Goal: Information Seeking & Learning: Learn about a topic

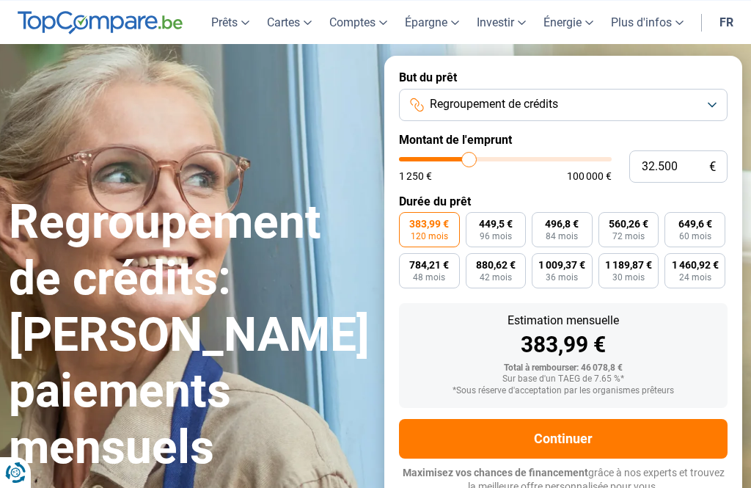
scroll to position [44, 0]
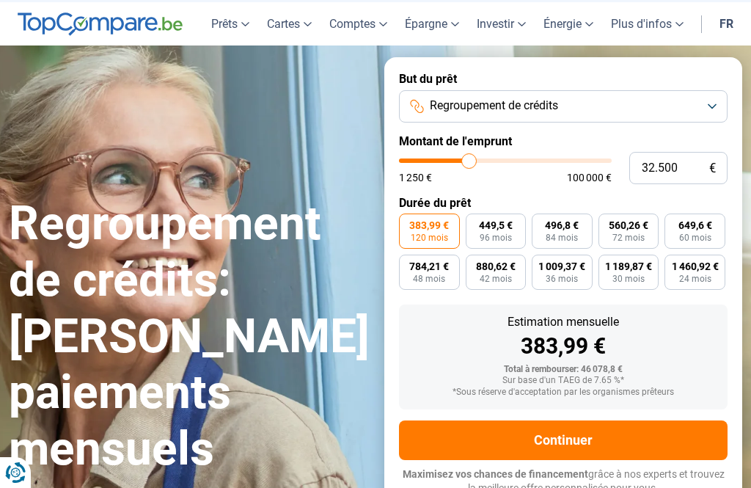
type input "32.000"
type input "32000"
type input "34.500"
type input "34500"
type input "38.500"
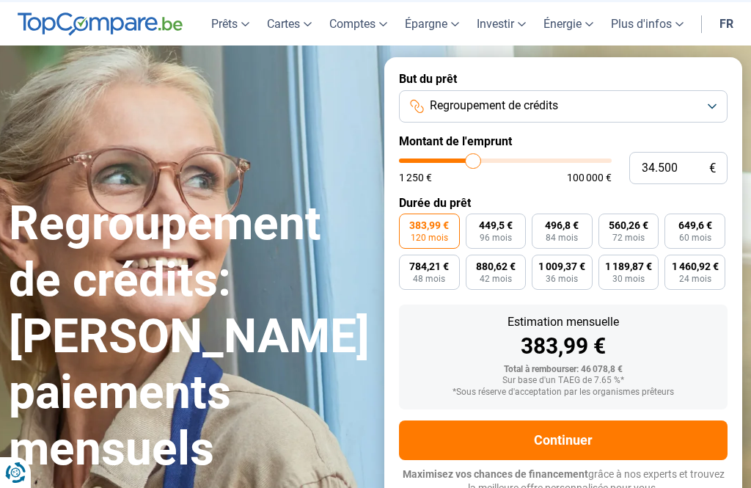
type input "38500"
type input "43.750"
type input "43750"
type input "49.500"
type input "49500"
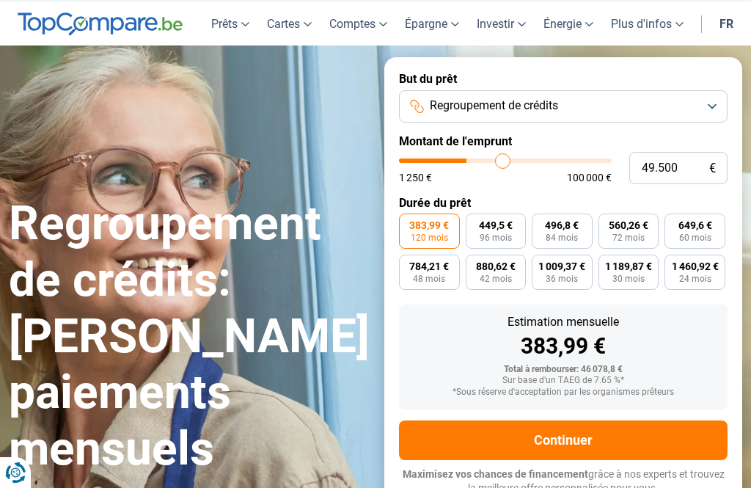
type input "54.500"
type input "54500"
type input "57.750"
type input "57750"
type input "60.750"
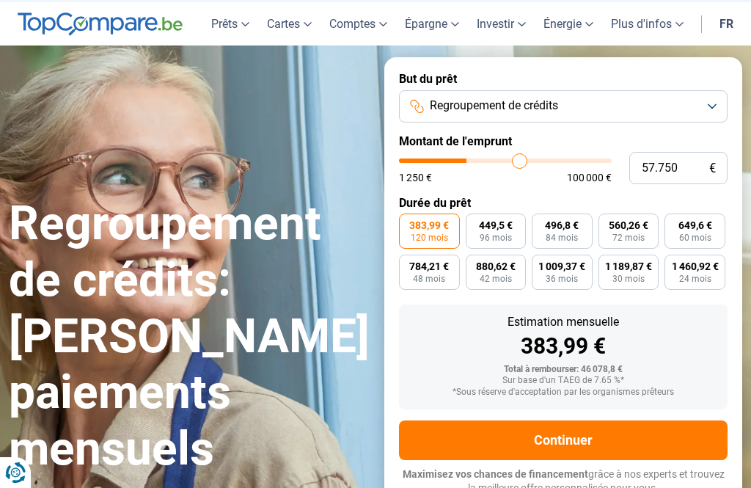
type input "60750"
type input "62.500"
type input "62500"
type input "64.500"
type input "64500"
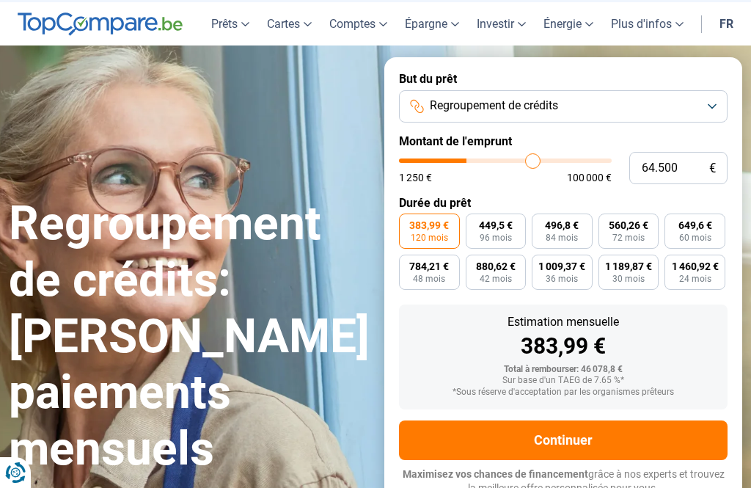
type input "66.250"
type input "66250"
type input "68.000"
type input "68000"
type input "70.000"
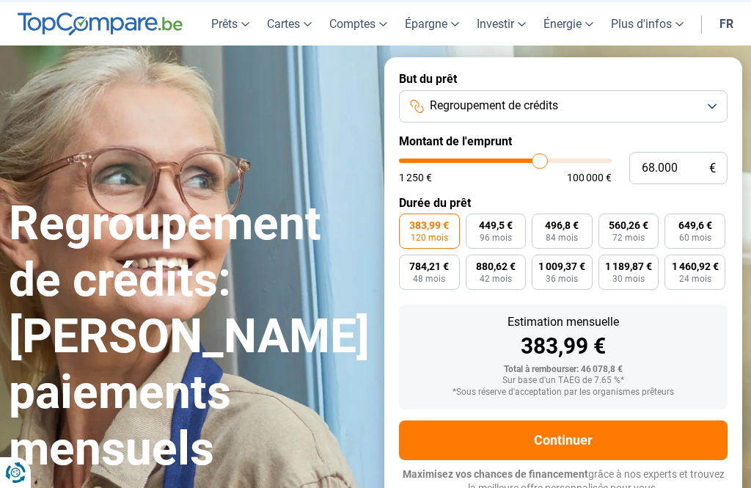
type input "70000"
type input "71.750"
type input "71750"
type input "72.500"
type input "72500"
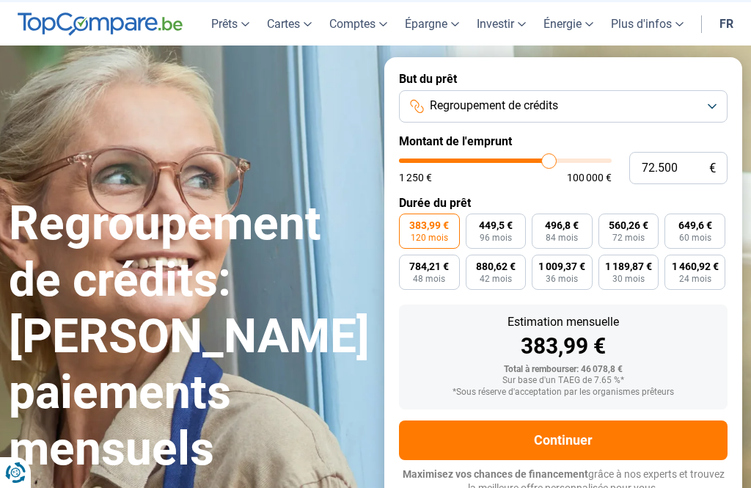
type input "73.250"
type input "73250"
type input "73.750"
type input "73750"
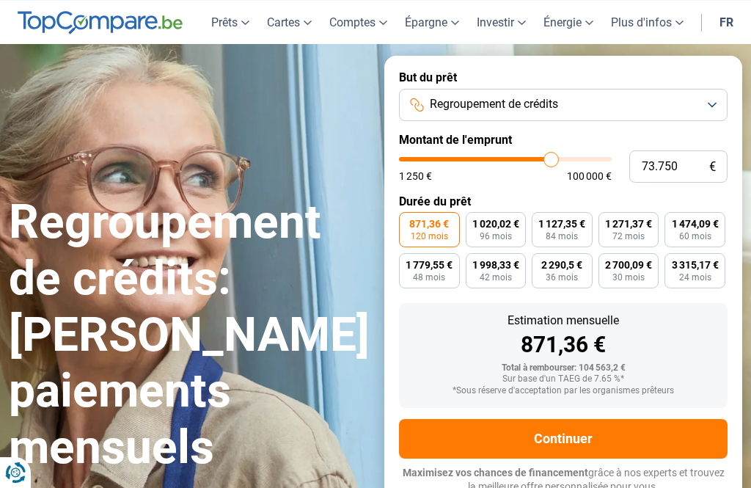
type input "70.250"
type input "70250"
type input "69.250"
type input "69250"
type input "67.250"
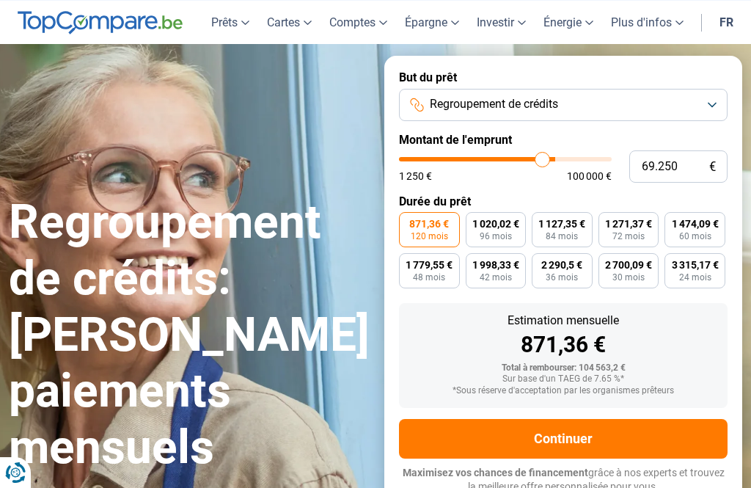
type input "67250"
type input "65.250"
type input "65250"
type input "62.500"
type input "62500"
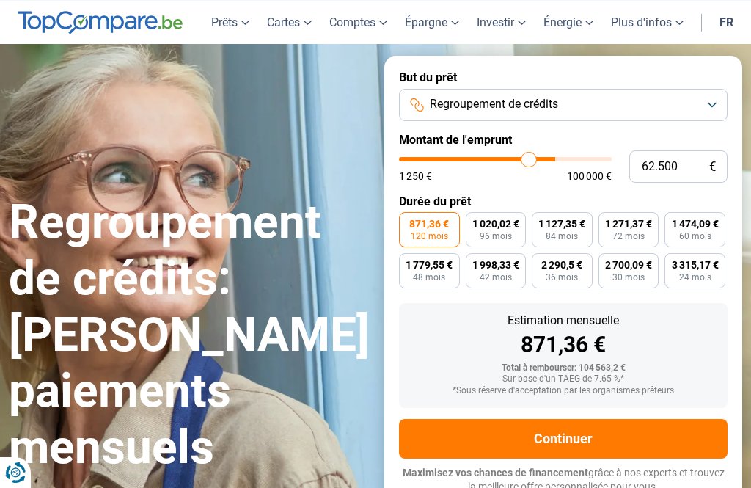
type input "60.250"
type input "60250"
type input "58.500"
type input "58500"
type input "56.500"
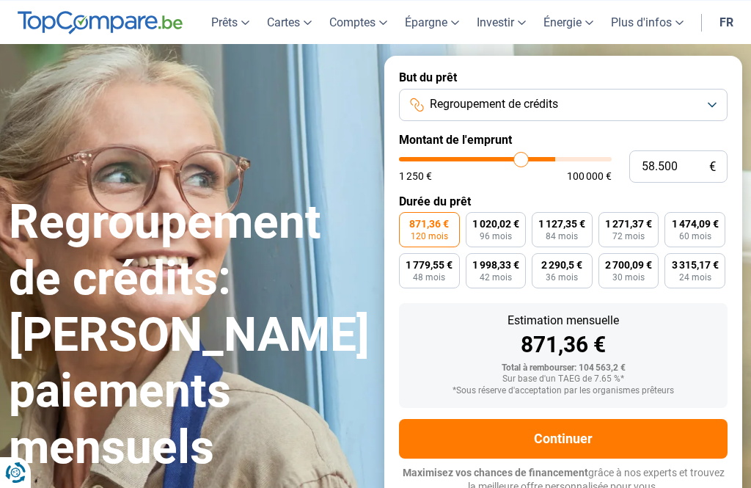
type input "56500"
type input "54.500"
type input "54500"
type input "52.500"
type input "52500"
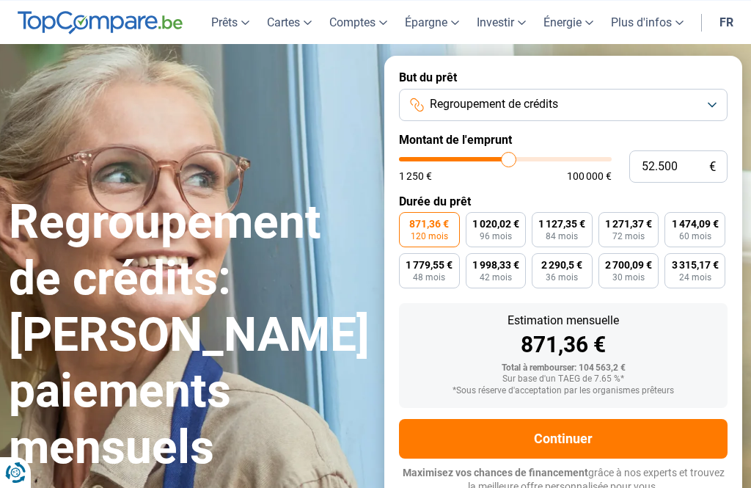
type input "50.250"
type input "50250"
type input "48.000"
type input "48000"
type input "46.250"
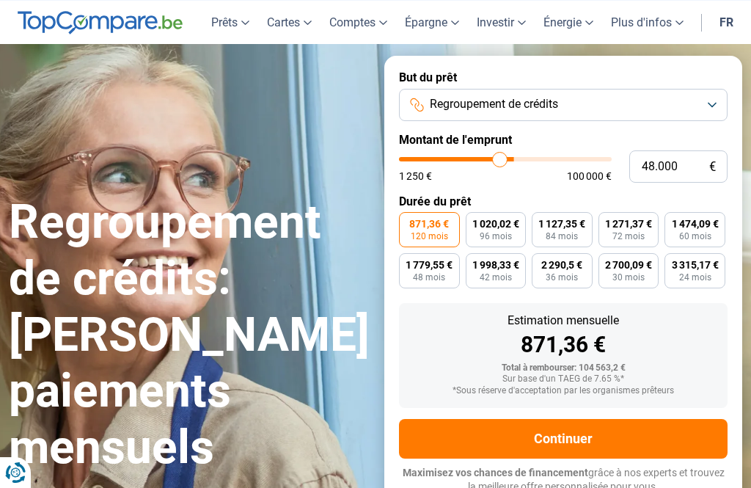
type input "46250"
type input "44.500"
type input "44500"
type input "42.500"
type input "42500"
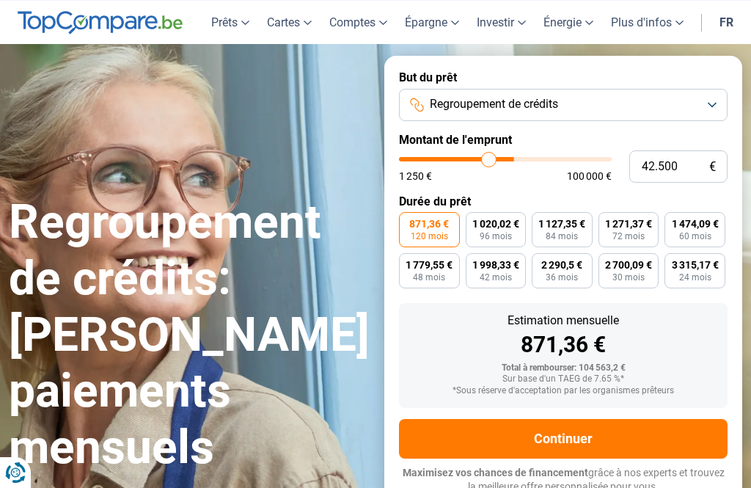
type input "41.000"
type input "41000"
type input "40.000"
type input "40000"
type input "39.250"
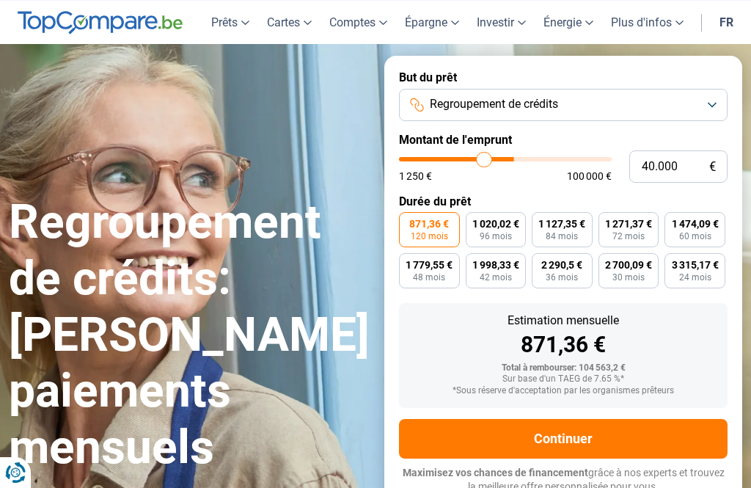
type input "39250"
type input "38.750"
type input "38750"
type input "38.500"
type input "38500"
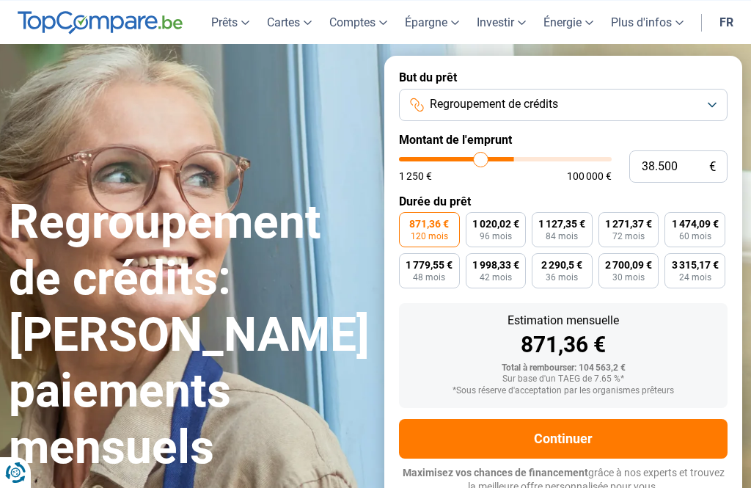
type input "38.000"
type input "38000"
type input "38.750"
type input "38750"
type input "36.250"
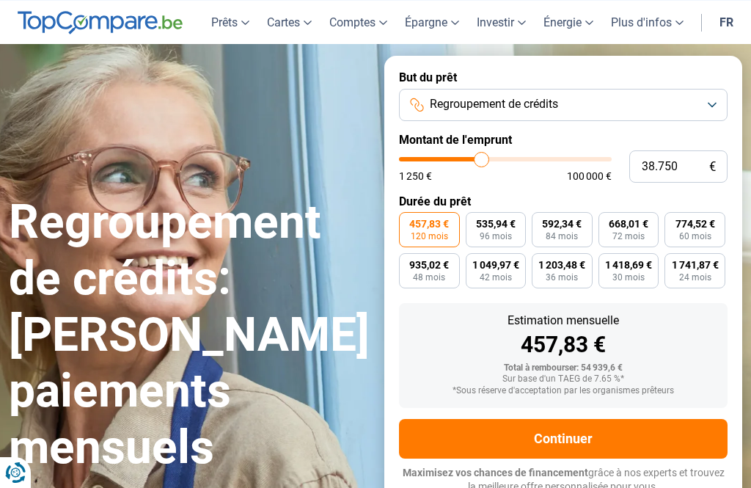
type input "36250"
type input "30.250"
type input "30250"
type input "28.750"
type input "28750"
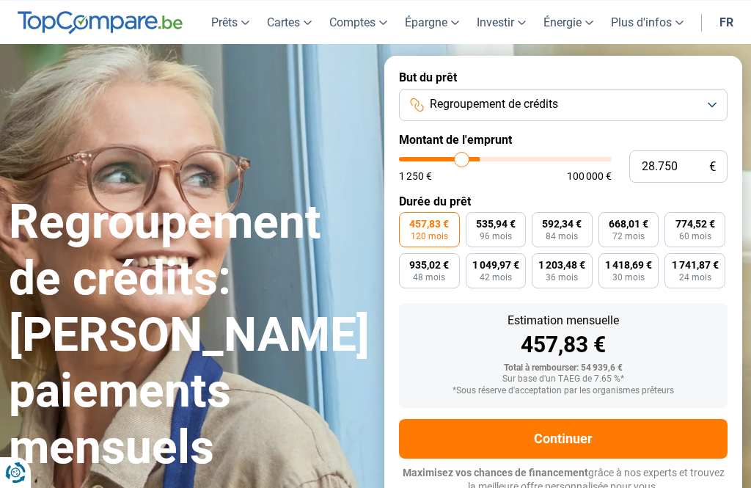
type input "27.500"
type input "27500"
type input "26.250"
type input "26250"
type input "25.250"
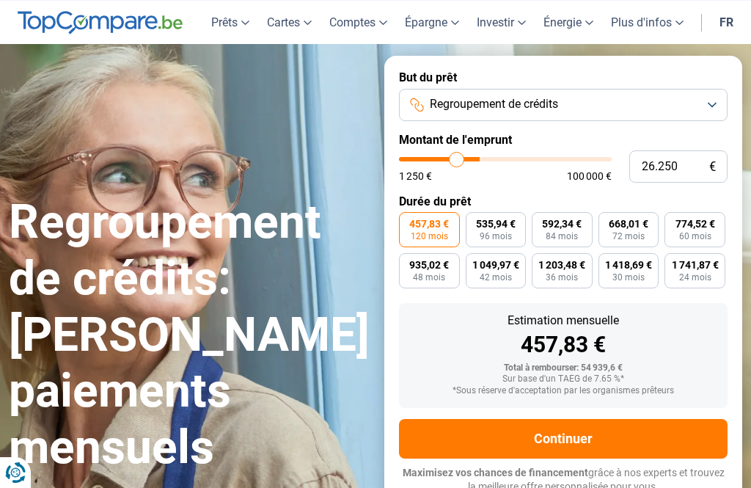
type input "25250"
type input "24.500"
type input "24500"
type input "23.750"
type input "23750"
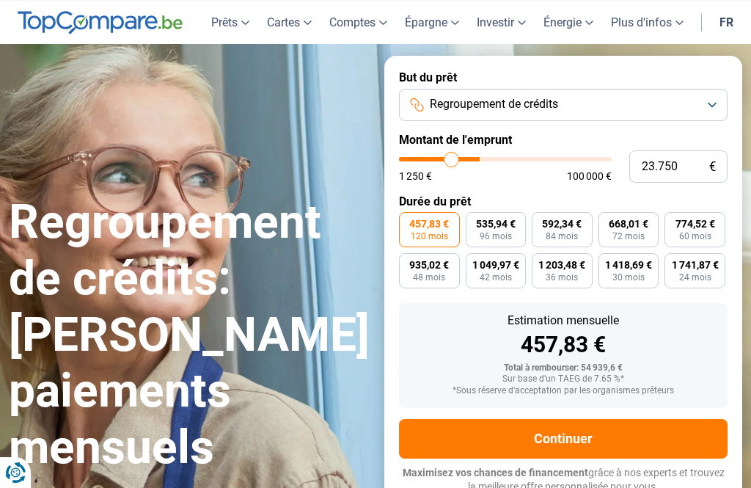
type input "23.250"
type input "23250"
type input "23.000"
type input "23000"
type input "22.500"
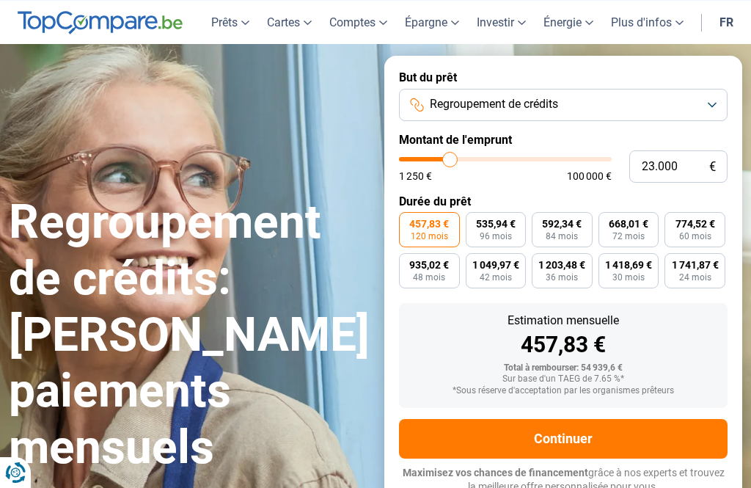
type input "22500"
type input "22.250"
type input "22250"
type input "21.750"
type input "21750"
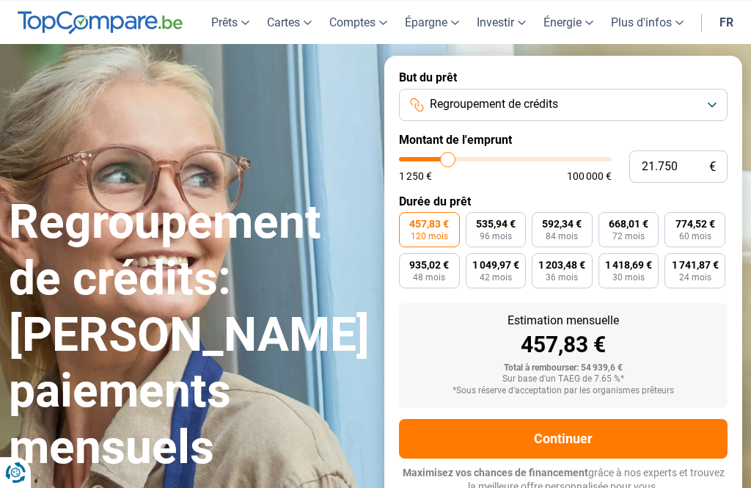
type input "22.250"
type input "22250"
type input "23.000"
type input "23000"
type input "23.750"
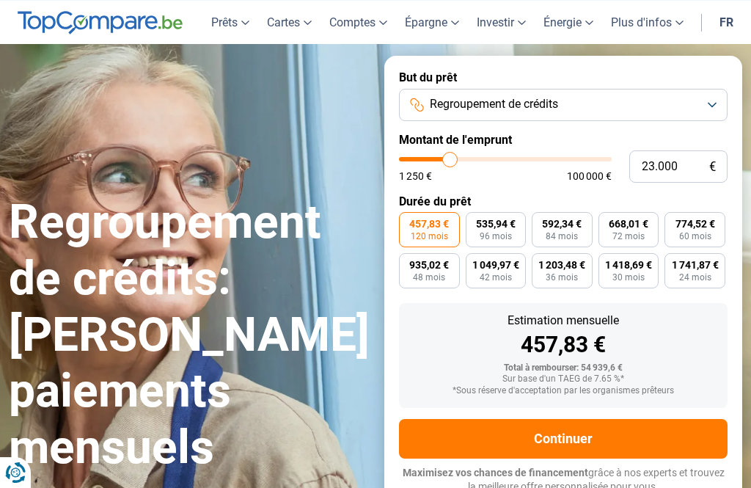
type input "23750"
type input "24.750"
type input "24750"
type input "25.500"
type input "25500"
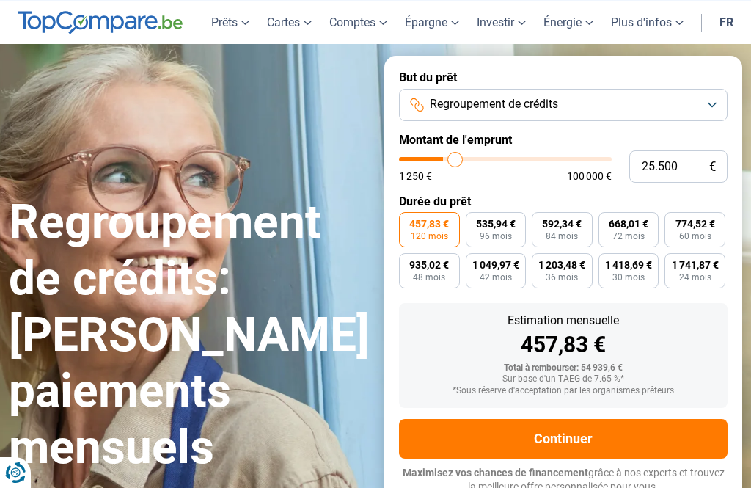
type input "26.750"
type input "26750"
type input "27.500"
type input "27500"
type input "28.000"
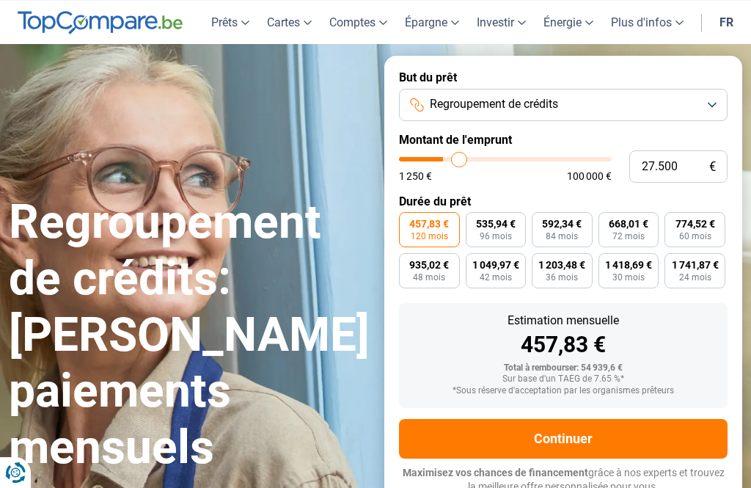
type input "28000"
type input "28.500"
type input "28500"
type input "28.750"
type input "28750"
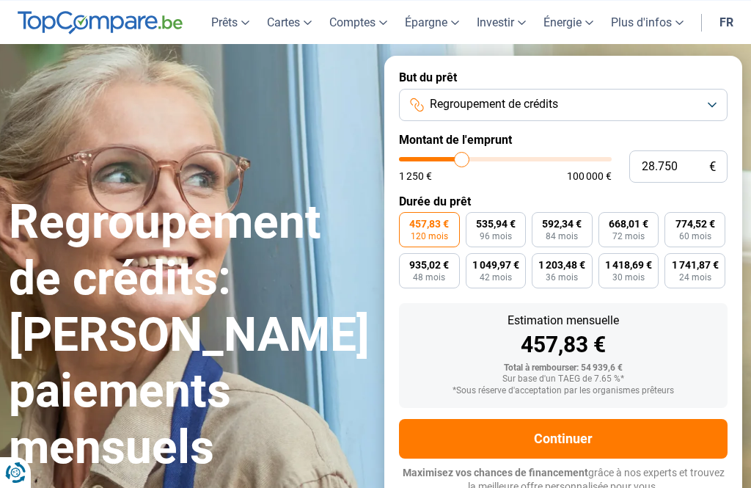
type input "29.250"
type input "29250"
type input "29.500"
type input "29500"
type input "30.000"
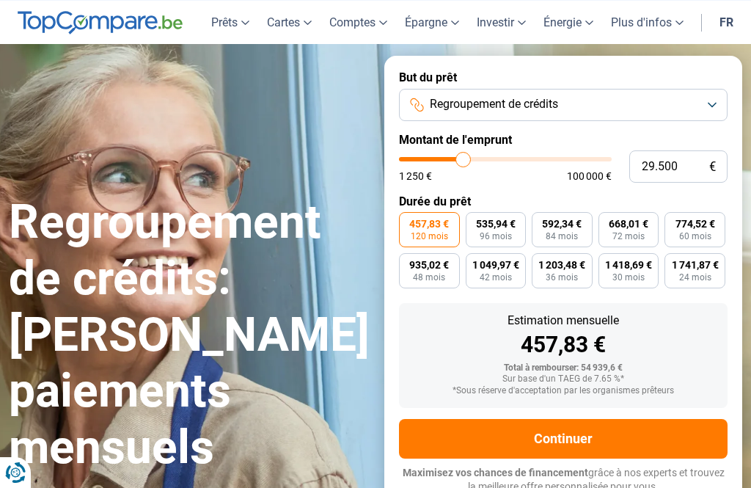
type input "30000"
type input "30.250"
type input "30250"
type input "30.750"
type input "30750"
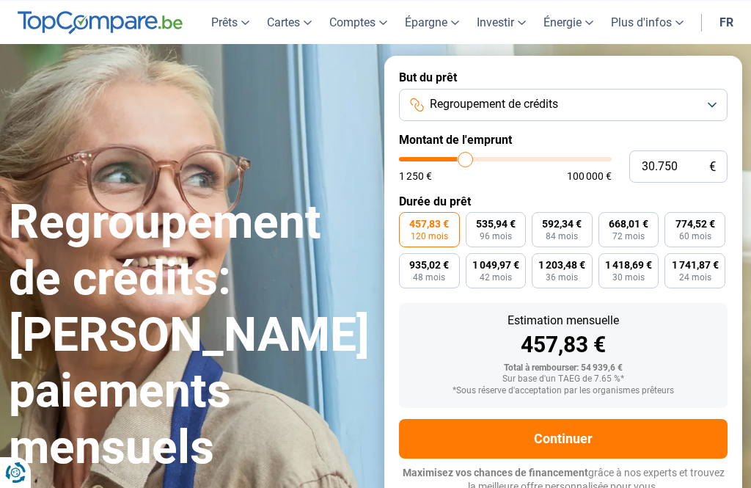
type input "31.000"
type input "31000"
type input "31.500"
type input "31500"
type input "31.750"
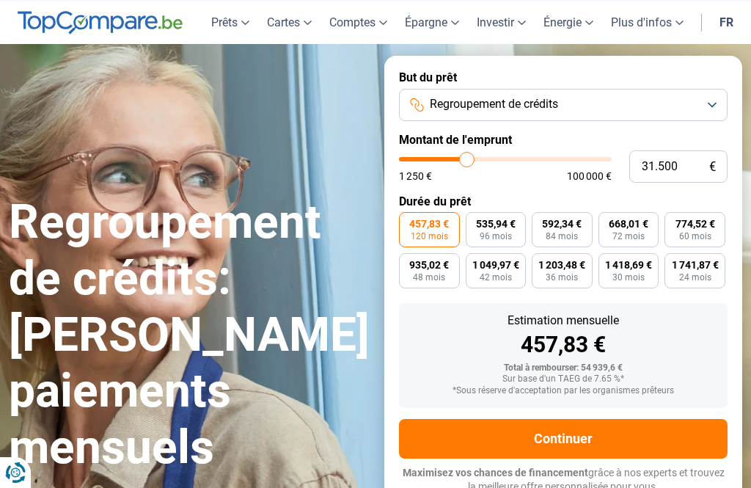
type input "31750"
type input "32.250"
type input "32250"
type input "32.500"
type input "32500"
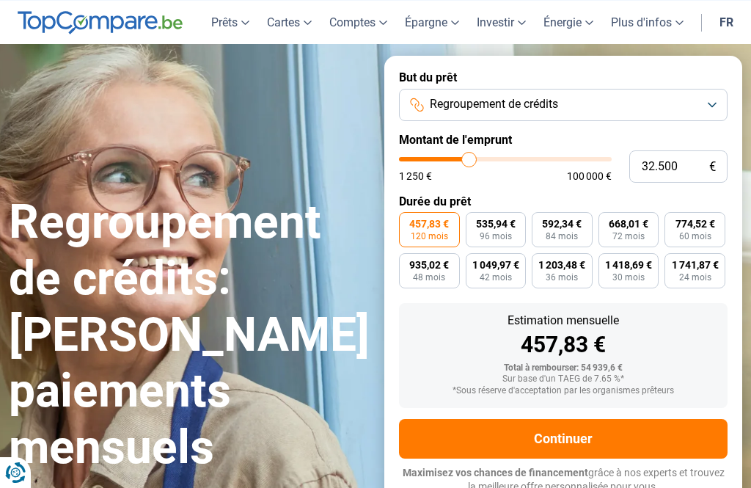
type input "32.250"
type input "32250"
type input "31.750"
type input "31750"
type input "31.500"
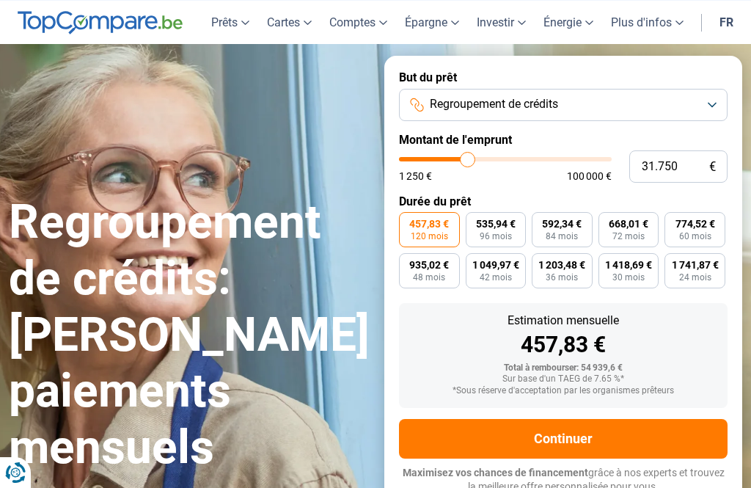
type input "31500"
type input "31.000"
type input "31000"
type input "30.750"
type input "30750"
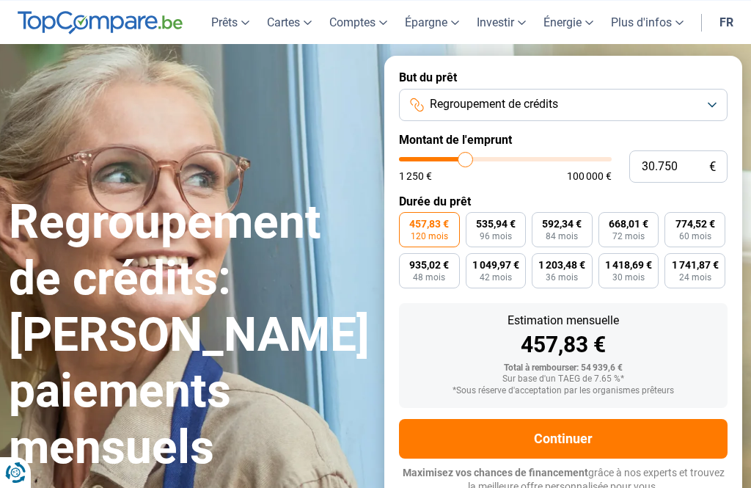
type input "30.250"
type input "30250"
type input "30.000"
type input "30000"
type input "29.500"
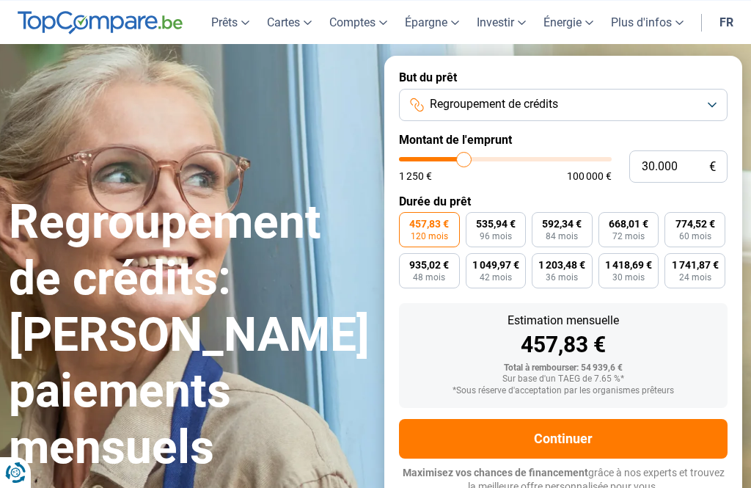
type input "29500"
type input "29.250"
type input "25000"
click at [454, 160] on input "range" at bounding box center [505, 159] width 213 height 4
type input "26.250"
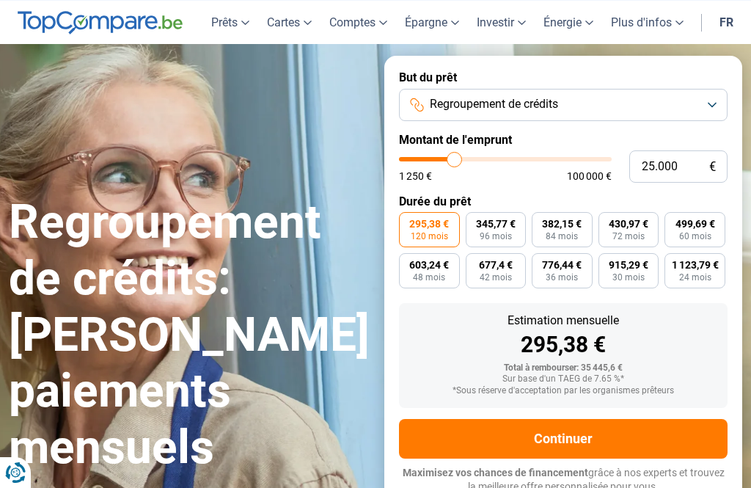
type input "26250"
type input "26.750"
type input "26750"
type input "27.000"
type input "27000"
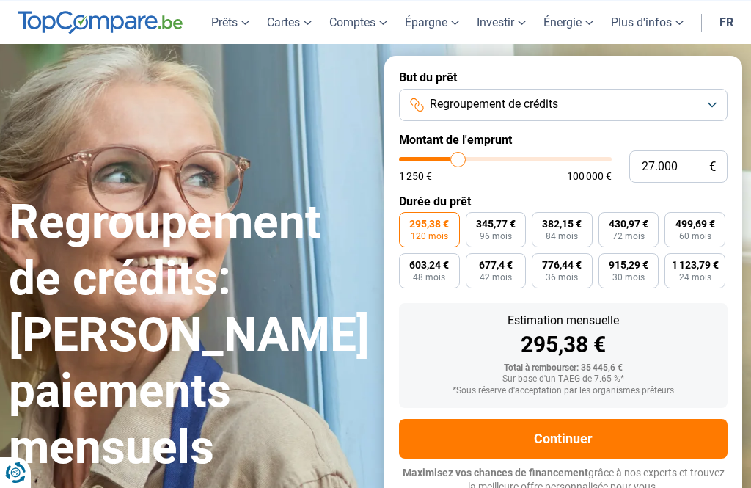
type input "27.750"
type input "27750"
type input "28.000"
type input "28000"
type input "28.750"
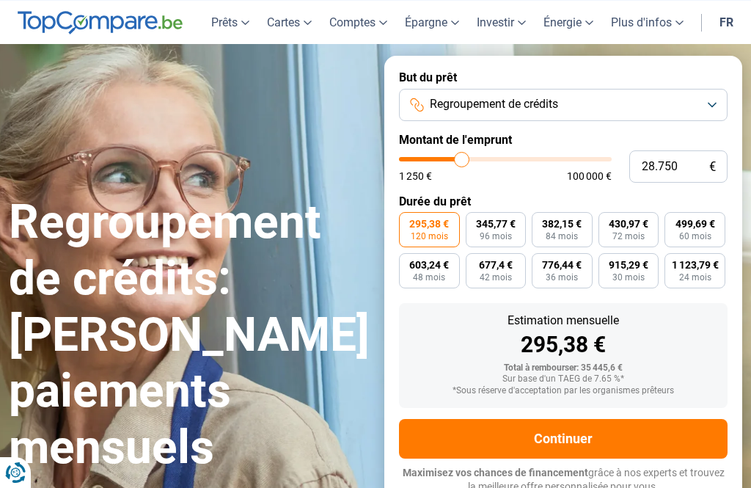
type input "28750"
type input "30.750"
type input "30750"
type input "30.250"
type input "30250"
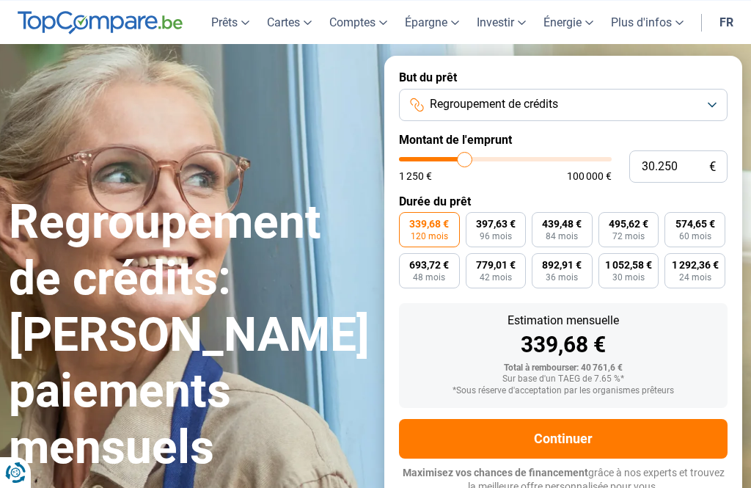
type input "30.000"
type input "30000"
type input "29.500"
type input "29500"
type input "29.250"
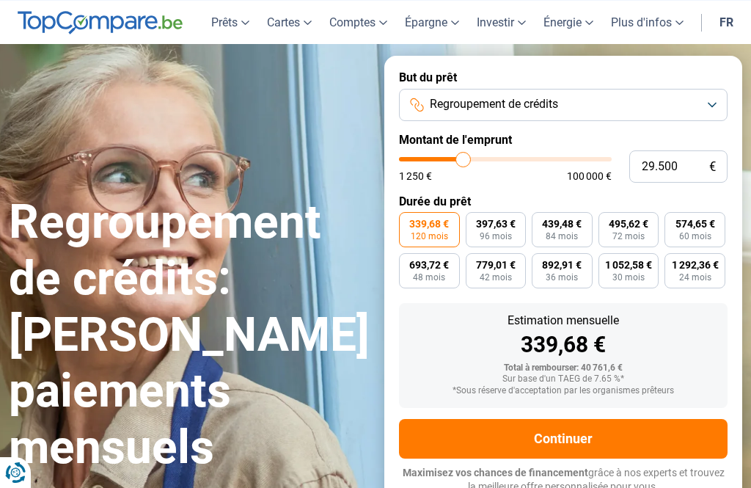
type input "29250"
type input "28.750"
type input "28750"
type input "28.500"
type input "28500"
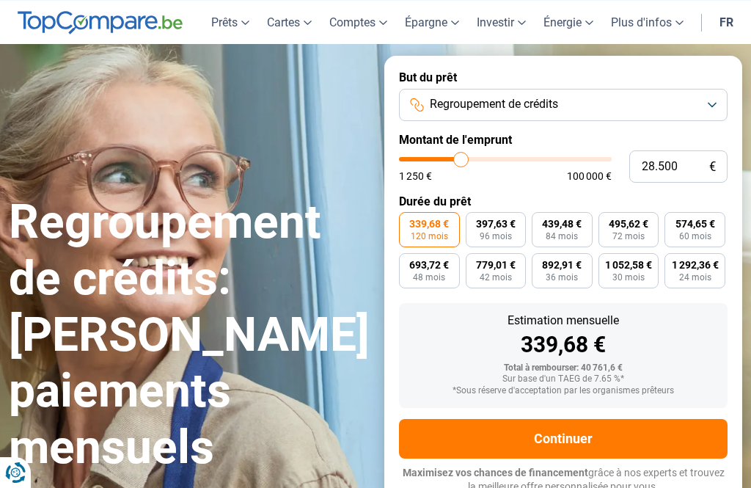
type input "28.000"
type input "28000"
type input "27.750"
type input "27750"
type input "27.500"
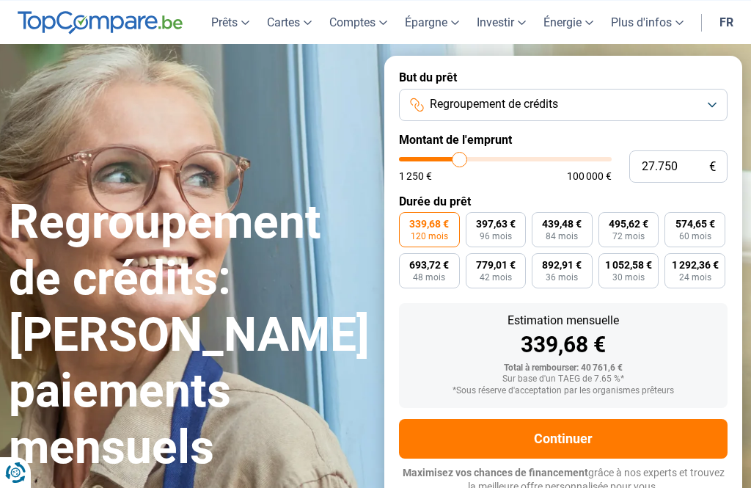
type input "27500"
type input "27.000"
type input "27000"
type input "24.000"
type input "24000"
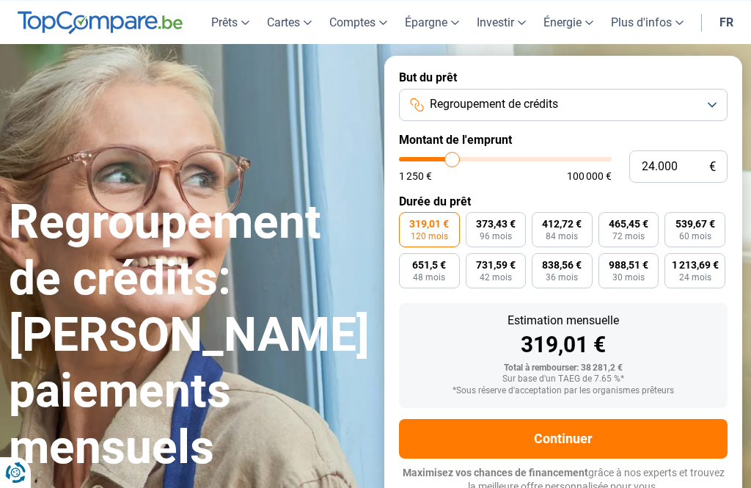
type input "23.250"
type input "23250"
